Goal: Task Accomplishment & Management: Complete application form

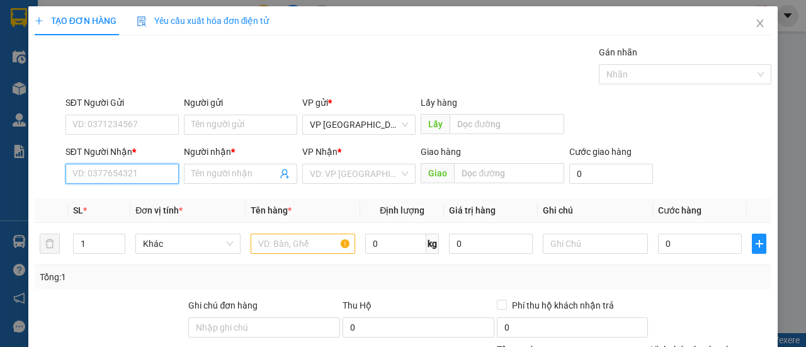
click at [115, 167] on input "SĐT Người Nhận *" at bounding box center [121, 174] width 113 height 20
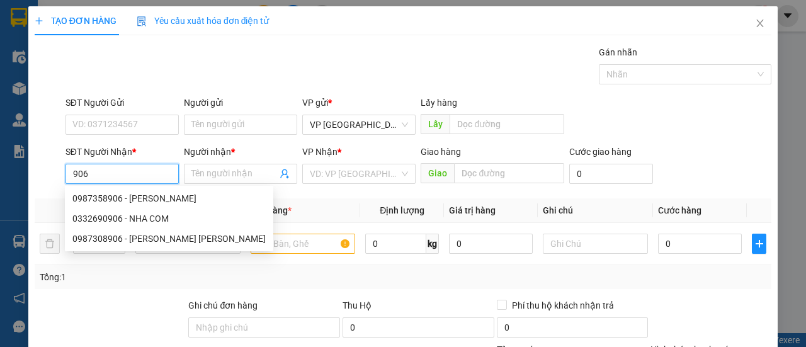
click at [136, 194] on div "0987358906 - [PERSON_NAME]" at bounding box center [168, 198] width 193 height 14
type input "0987358906"
type input "TÂM BIỂU"
type input "150.000"
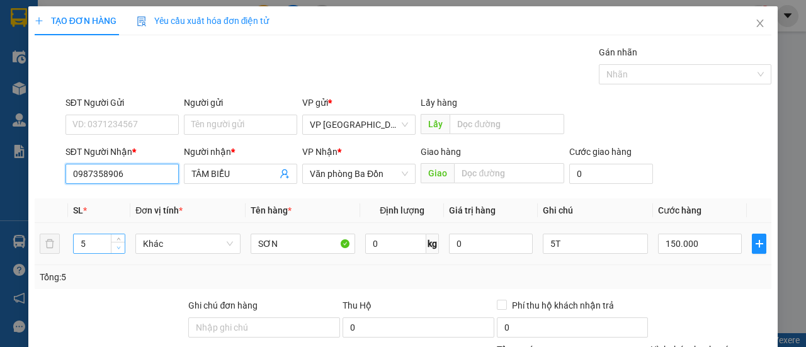
type input "0987358906"
click at [120, 247] on icon "down" at bounding box center [118, 247] width 4 height 4
type input "3"
click at [120, 247] on icon "down" at bounding box center [118, 247] width 4 height 4
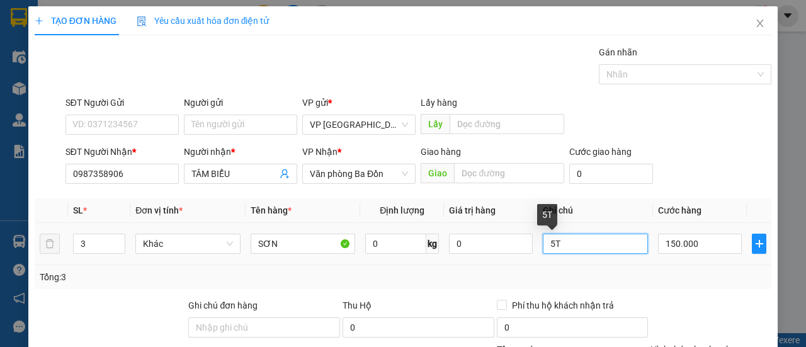
click at [542, 243] on input "5T" at bounding box center [594, 243] width 105 height 20
type input "3T"
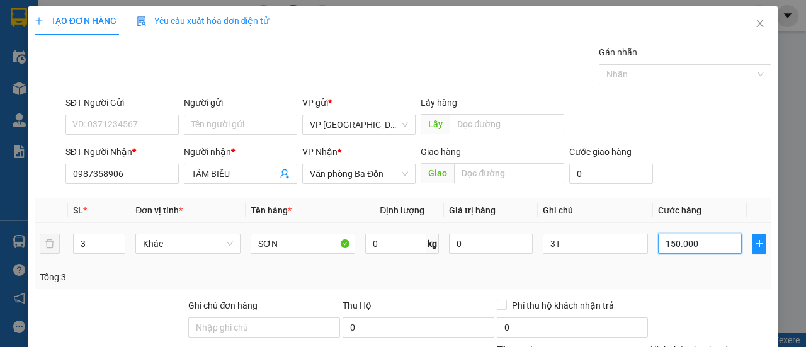
click at [688, 236] on input "150.000" at bounding box center [700, 243] width 84 height 20
type input "3"
type input "00.000"
type input "0"
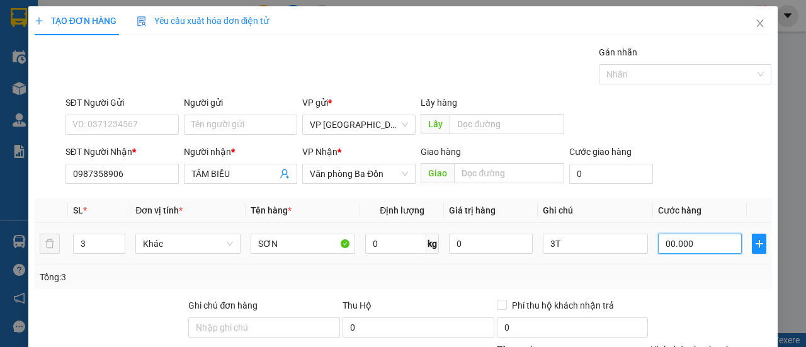
type input "0"
type input "000.009"
type input "9"
type input "00.000.090"
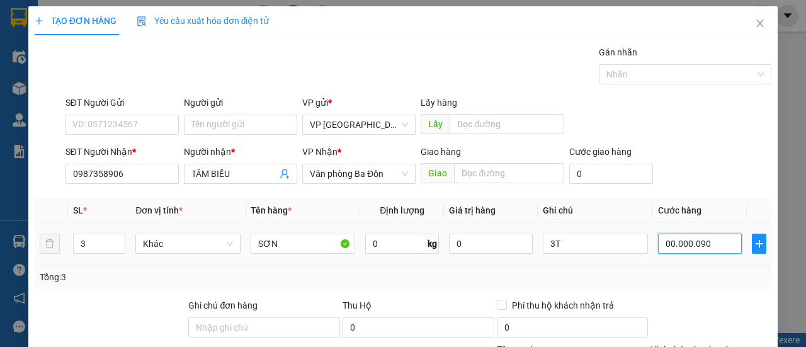
type input "90"
type input "00.000.090"
type input "90.000"
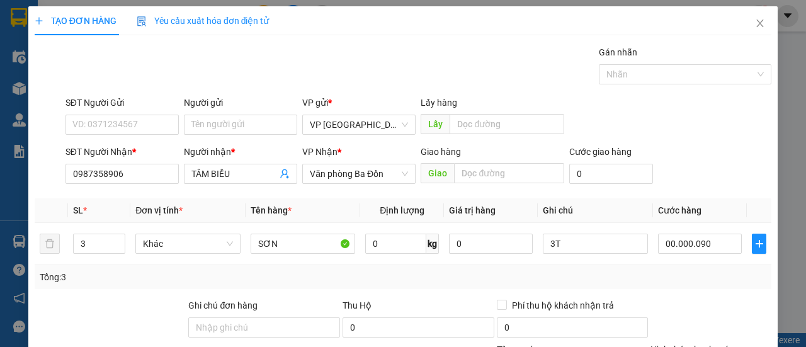
type input "90.000"
click at [736, 171] on div "SĐT Người [PERSON_NAME] * 0987358906 Người [PERSON_NAME] * [PERSON_NAME] [PERSO…" at bounding box center [418, 167] width 710 height 44
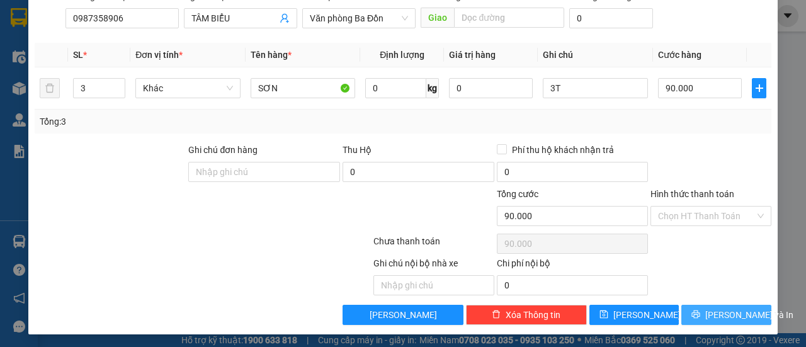
click at [706, 317] on button "[PERSON_NAME] và In" at bounding box center [726, 315] width 90 height 20
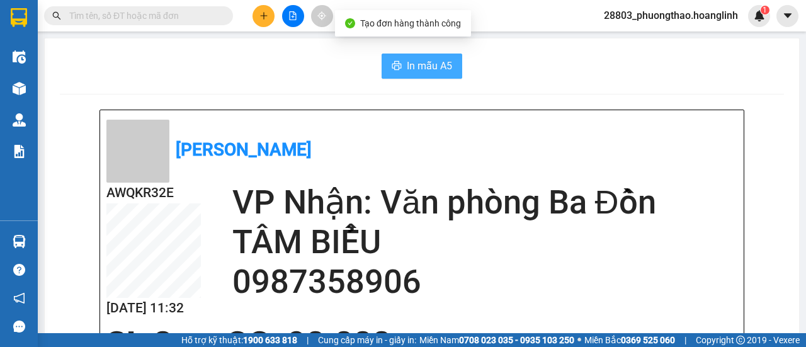
click at [407, 70] on span "In mẫu A5" at bounding box center [429, 66] width 45 height 16
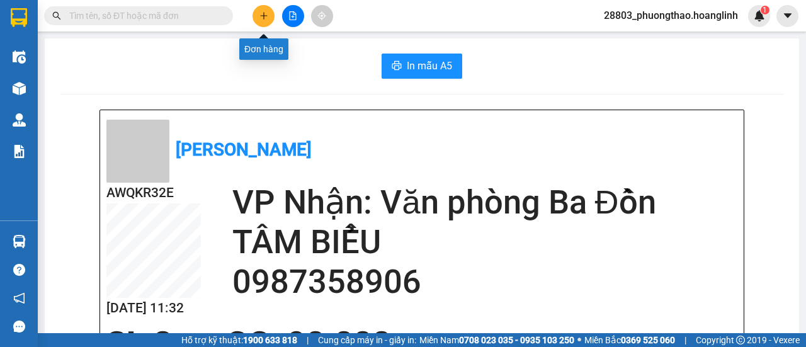
click at [262, 23] on button at bounding box center [263, 16] width 22 height 22
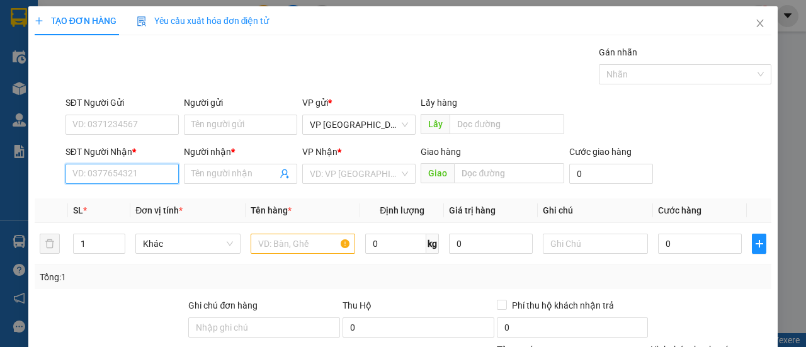
click at [166, 172] on input "SĐT Người Nhận *" at bounding box center [121, 174] width 113 height 20
type input "0857935604"
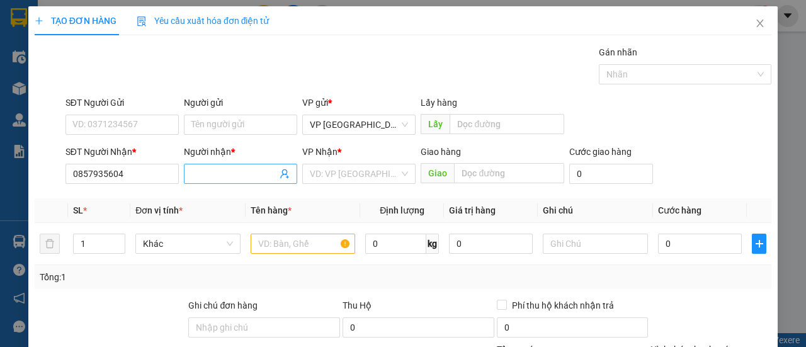
click at [205, 171] on input "Người nhận *" at bounding box center [234, 174] width 86 height 14
type input "t"
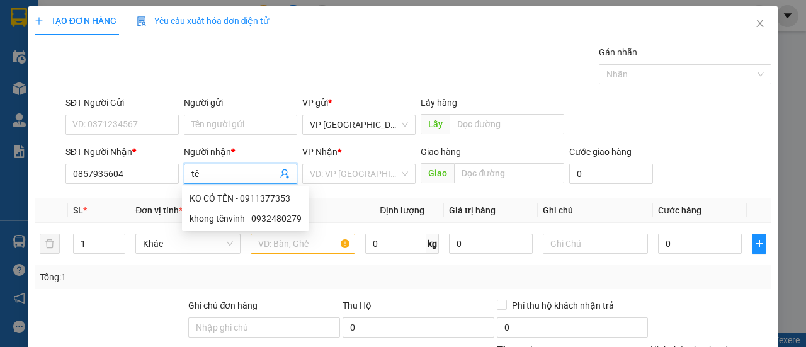
type input "t"
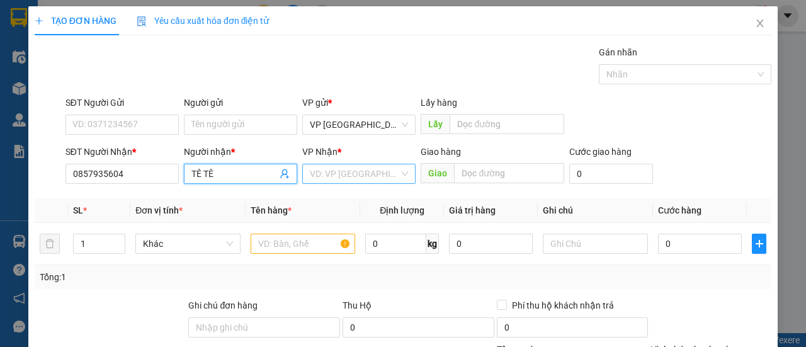
type input "TÊ TÊ"
click at [373, 174] on input "search" at bounding box center [354, 173] width 89 height 19
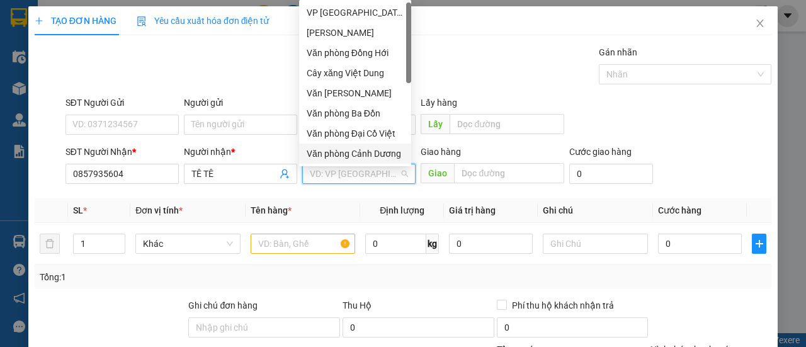
click at [376, 155] on div "Văn phòng Cảnh Dương" at bounding box center [354, 154] width 97 height 14
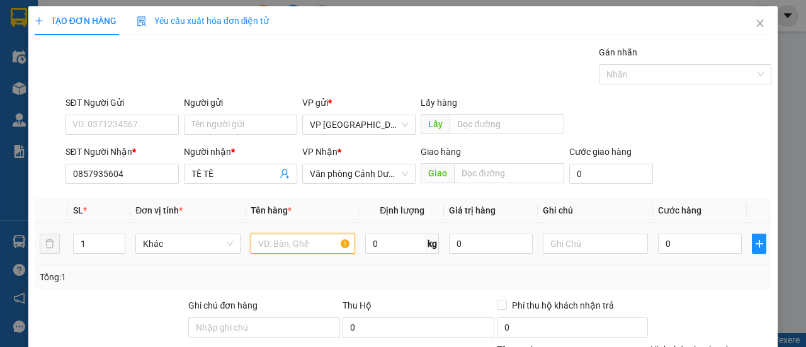
click at [268, 245] on input "text" at bounding box center [302, 243] width 105 height 20
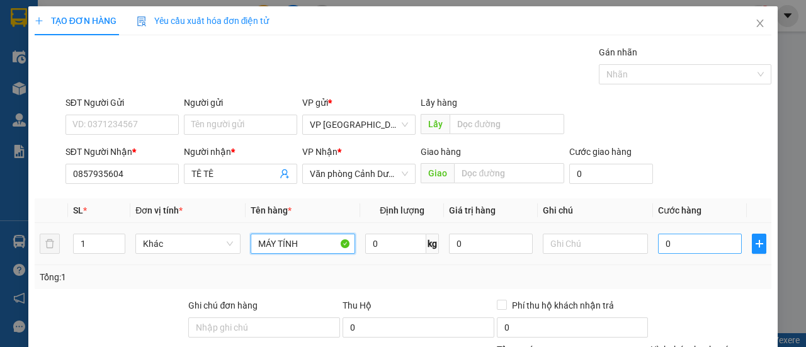
type input "MÁY TÍNH"
click at [660, 246] on input "0" at bounding box center [700, 243] width 84 height 20
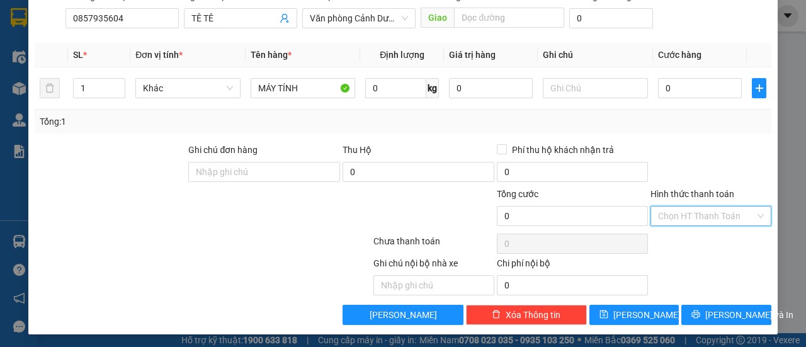
click at [705, 218] on input "Hình thức thanh toán" at bounding box center [706, 215] width 97 height 19
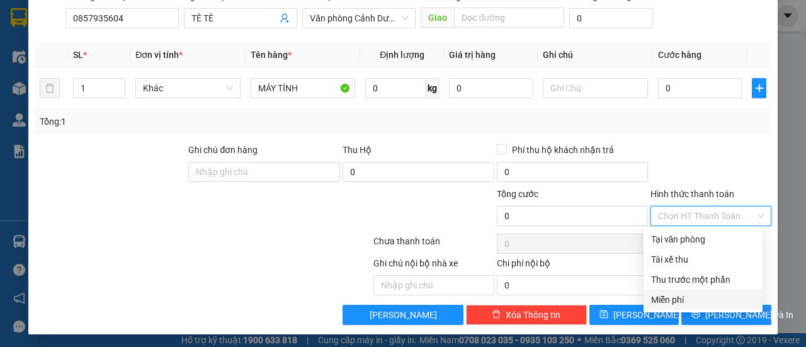
drag, startPoint x: 685, startPoint y: 296, endPoint x: 699, endPoint y: 305, distance: 16.1
click at [685, 297] on div "Miễn phí" at bounding box center [703, 300] width 104 height 14
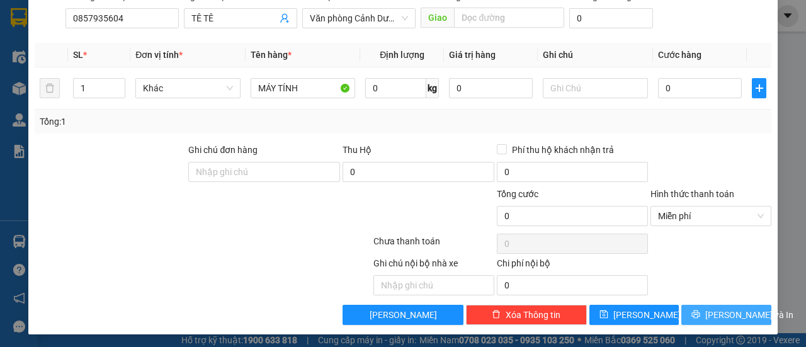
click at [702, 308] on button "[PERSON_NAME] và In" at bounding box center [726, 315] width 90 height 20
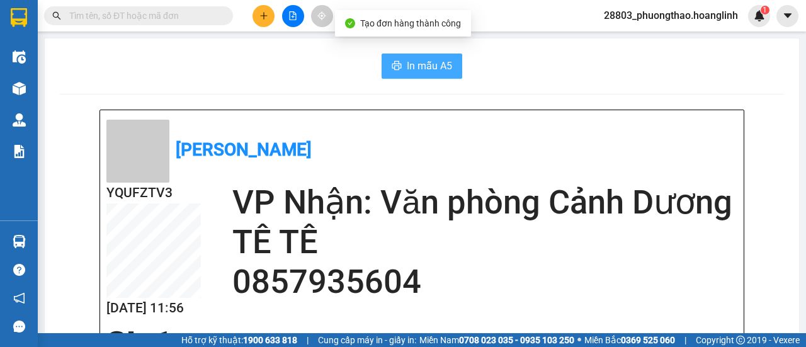
click at [418, 59] on span "In mẫu A5" at bounding box center [429, 66] width 45 height 16
